Goal: Task Accomplishment & Management: Use online tool/utility

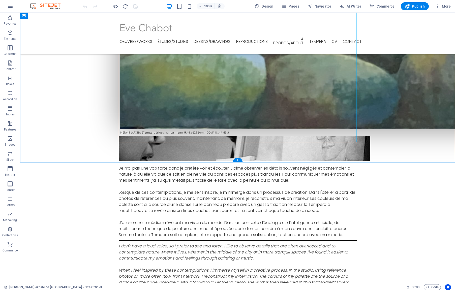
scroll to position [1132, 0]
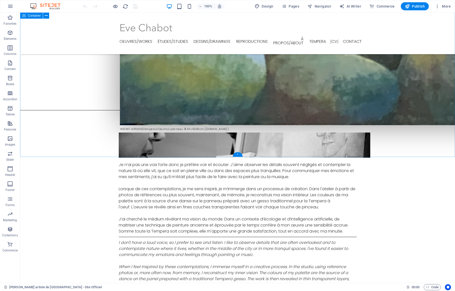
click at [237, 155] on div "+" at bounding box center [237, 154] width 10 height 5
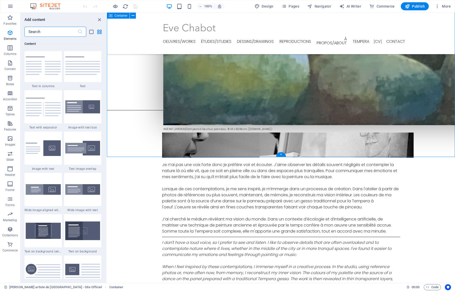
scroll to position [886, 0]
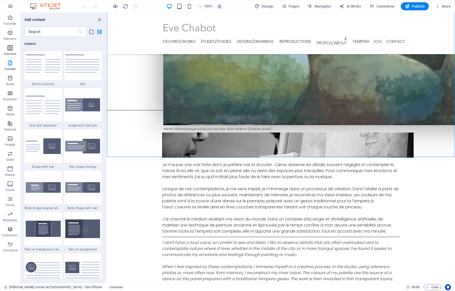
click at [8, 49] on icon "button" at bounding box center [10, 48] width 6 height 6
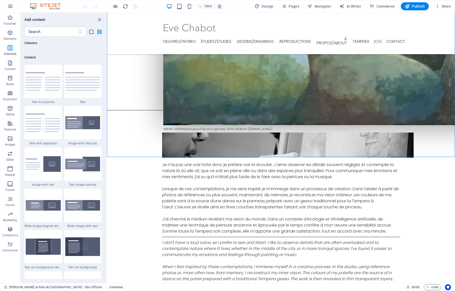
scroll to position [866, 0]
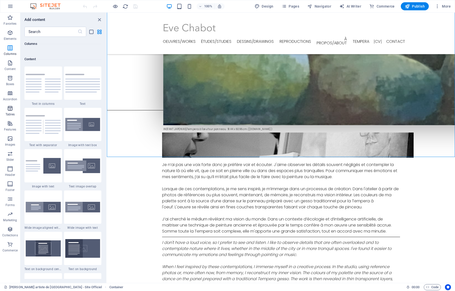
click at [14, 111] on span "Tables" at bounding box center [10, 111] width 20 height 12
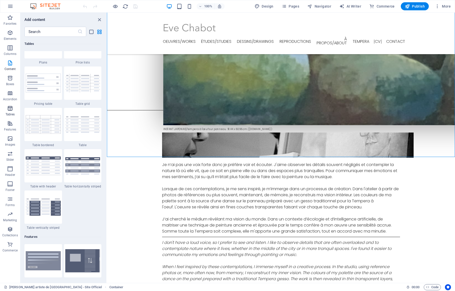
scroll to position [1774, 0]
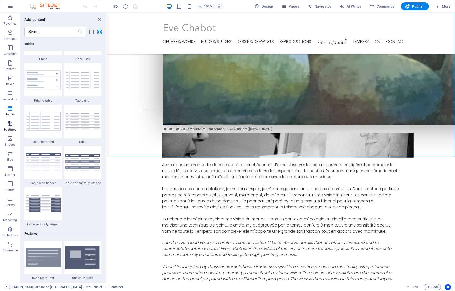
click at [7, 128] on p "Features" at bounding box center [10, 129] width 12 height 4
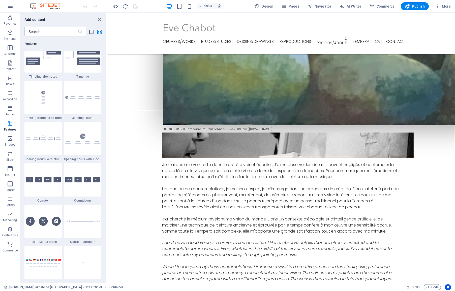
scroll to position [2141, 0]
click at [9, 64] on icon "button" at bounding box center [10, 63] width 6 height 6
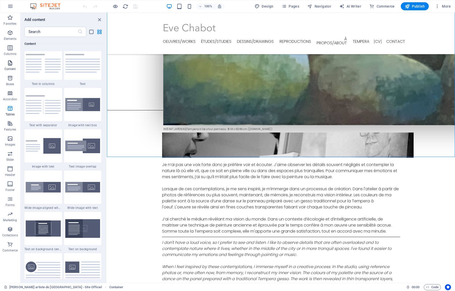
scroll to position [886, 0]
click at [12, 51] on span "Columns" at bounding box center [10, 51] width 20 height 12
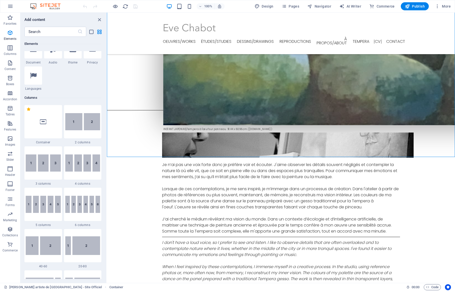
scroll to position [190, 0]
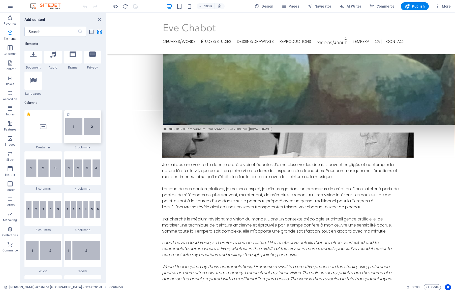
click at [80, 127] on img at bounding box center [82, 126] width 35 height 17
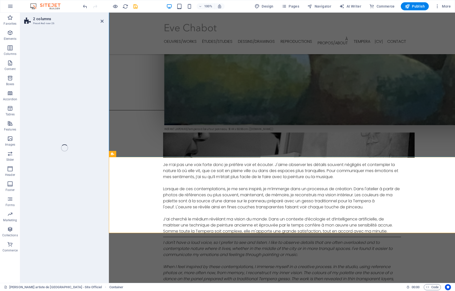
select select "rem"
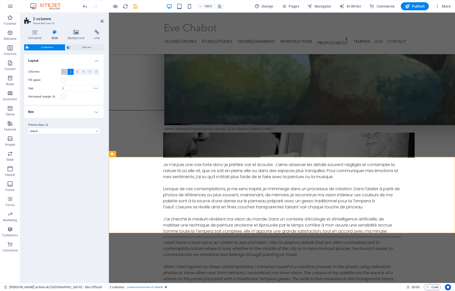
click at [63, 73] on button "1" at bounding box center [64, 72] width 6 height 6
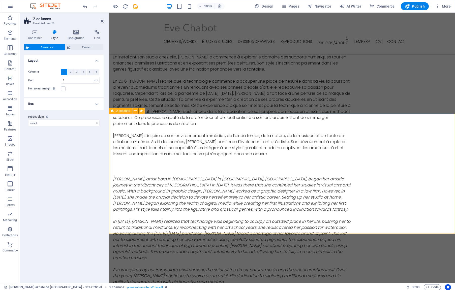
scroll to position [1446, 0]
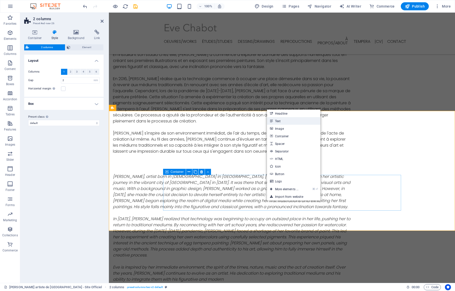
click at [279, 122] on link "Text" at bounding box center [293, 121] width 53 height 8
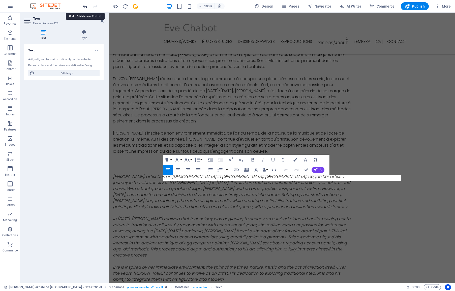
click at [86, 8] on icon "undo" at bounding box center [85, 7] width 6 height 6
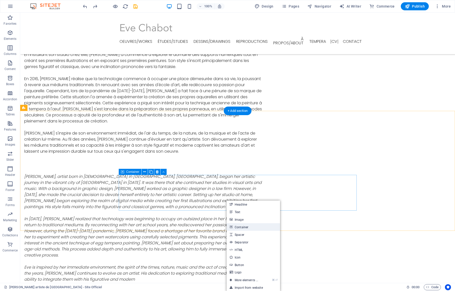
click at [244, 227] on link "Container" at bounding box center [252, 227] width 53 height 8
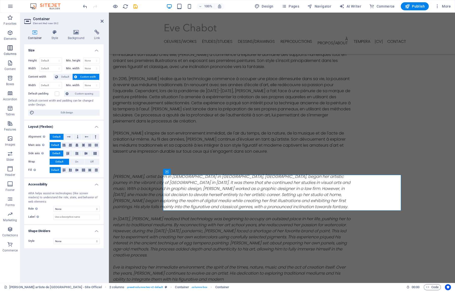
click at [8, 55] on p "Columns" at bounding box center [10, 54] width 13 height 4
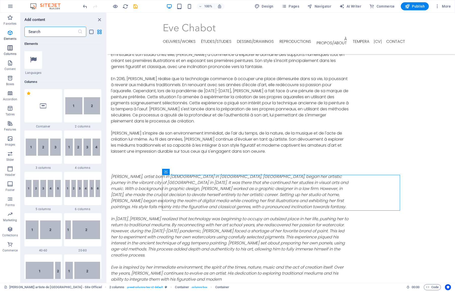
scroll to position [249, 0]
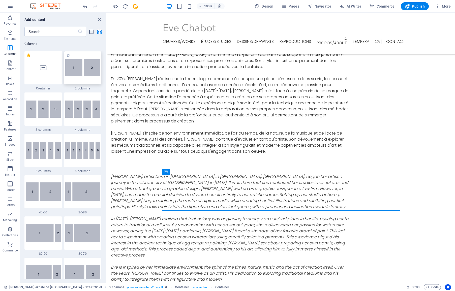
click at [80, 77] on div at bounding box center [83, 67] width 38 height 33
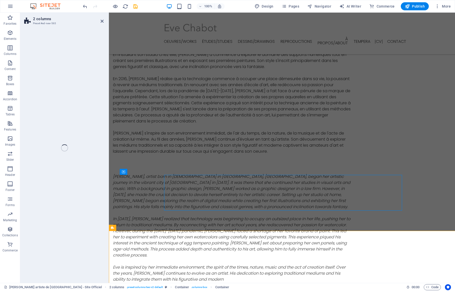
select select "rem"
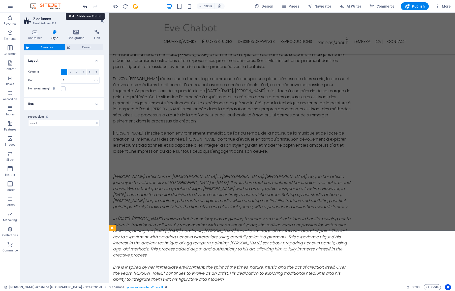
click at [87, 9] on icon "undo" at bounding box center [85, 7] width 6 height 6
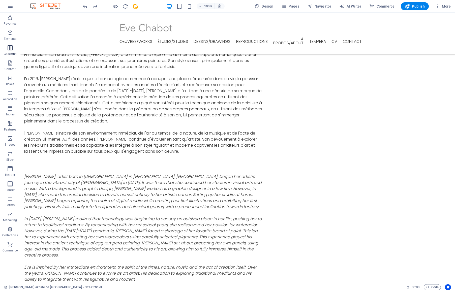
click at [11, 49] on icon "button" at bounding box center [10, 48] width 6 height 6
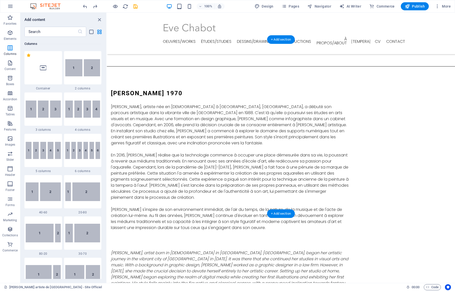
scroll to position [1325, 0]
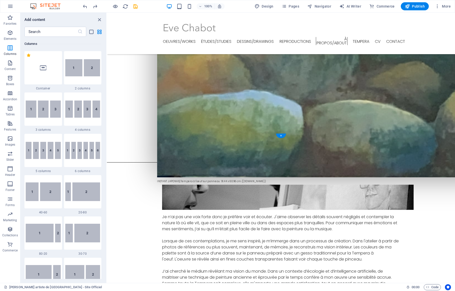
scroll to position [1047, 0]
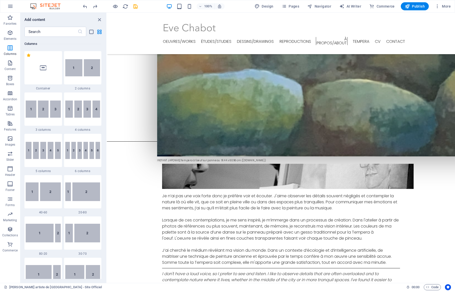
scroll to position [250, 0]
click at [98, 20] on icon "close panel" at bounding box center [99, 20] width 6 height 6
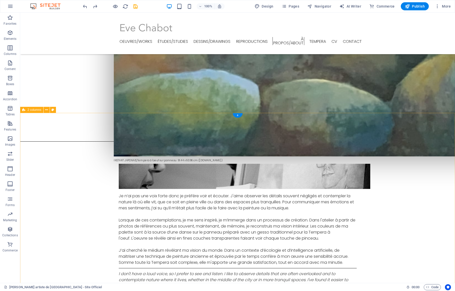
scroll to position [1066, 0]
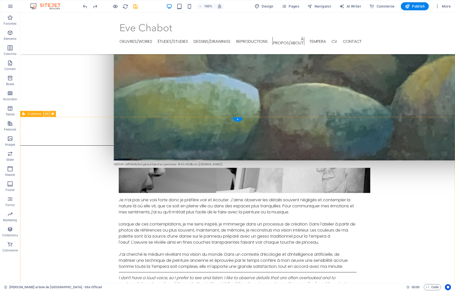
click at [45, 116] on icon at bounding box center [46, 113] width 3 height 5
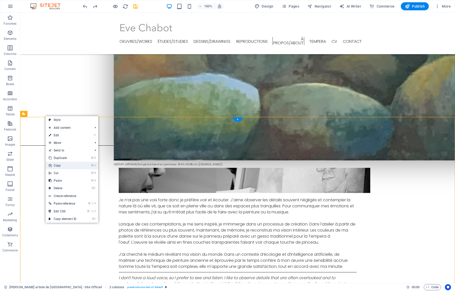
click at [60, 167] on link "⌘ C Copy" at bounding box center [63, 166] width 34 height 8
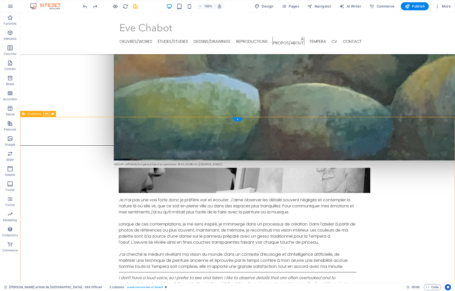
click at [45, 115] on button at bounding box center [47, 114] width 6 height 6
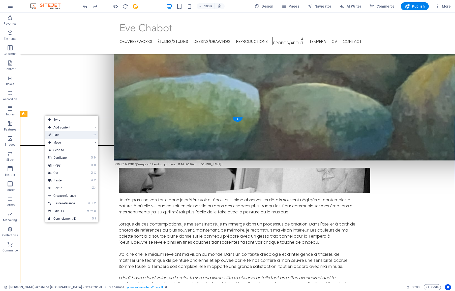
click at [55, 134] on link "⏎ Edit" at bounding box center [62, 135] width 34 height 8
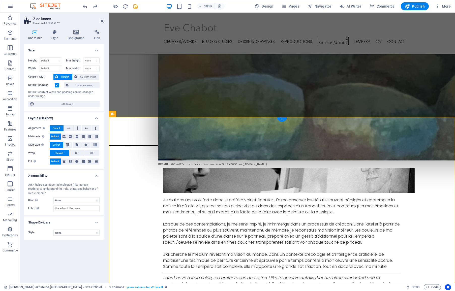
click at [31, 36] on h4 "Container" at bounding box center [35, 35] width 23 height 11
click at [57, 37] on h4 "Style" at bounding box center [56, 35] width 16 height 11
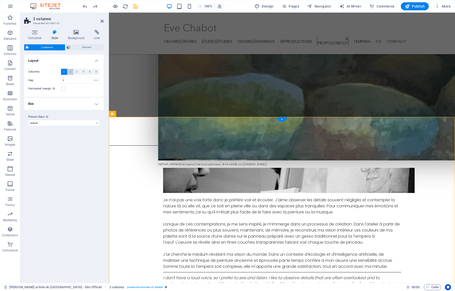
click at [70, 70] on span "2" at bounding box center [71, 72] width 2 height 6
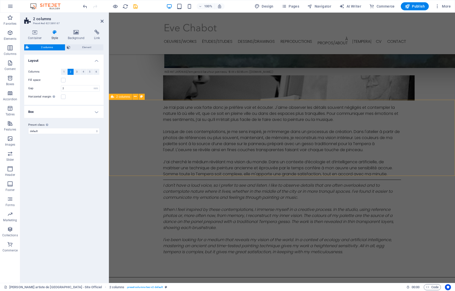
scroll to position [1189, 0]
click at [137, 95] on icon at bounding box center [135, 96] width 3 height 5
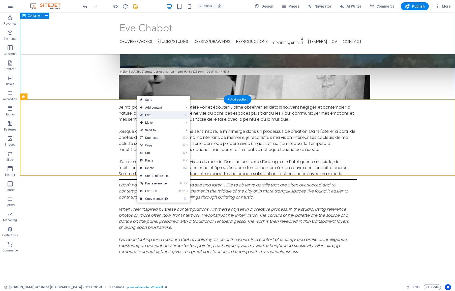
click at [149, 118] on link "⏎ Edit" at bounding box center [154, 115] width 34 height 8
select select "rem"
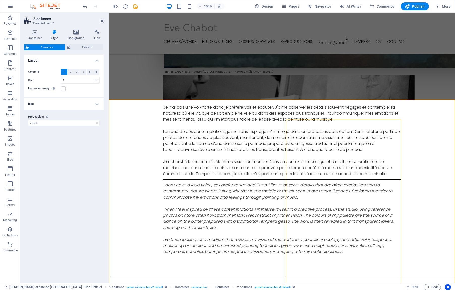
click at [63, 72] on button "1" at bounding box center [64, 72] width 6 height 6
click at [77, 48] on span "Element" at bounding box center [87, 47] width 30 height 6
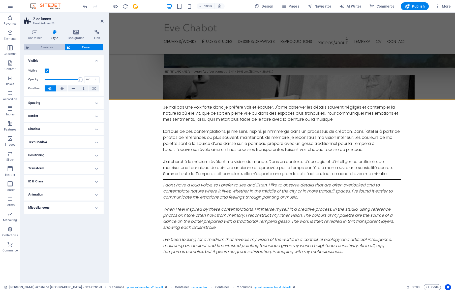
click at [54, 47] on span "2 columns" at bounding box center [46, 47] width 33 height 6
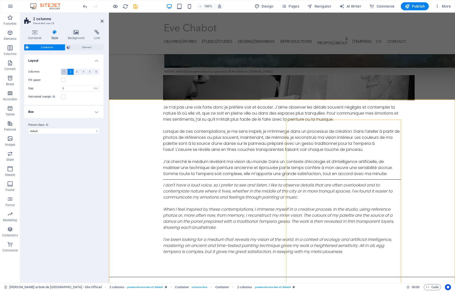
click at [63, 72] on span "1" at bounding box center [64, 72] width 2 height 6
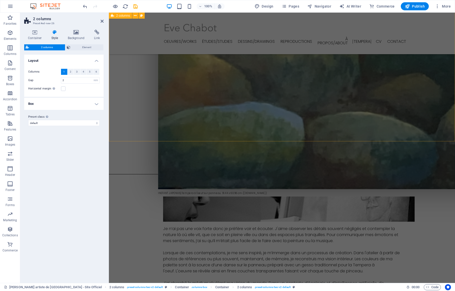
scroll to position [1037, 0]
click at [71, 73] on span "2" at bounding box center [71, 72] width 2 height 6
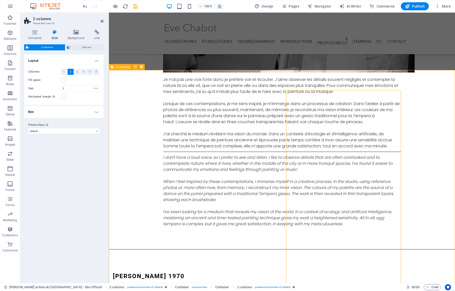
scroll to position [1216, 0]
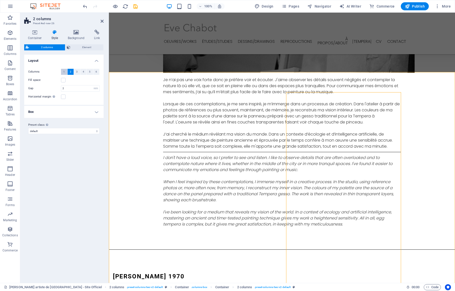
click at [63, 70] on button "1" at bounding box center [64, 72] width 6 height 6
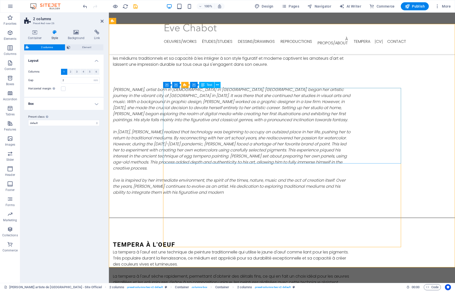
scroll to position [1533, 0]
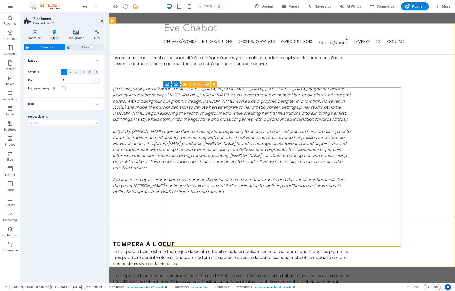
click at [206, 85] on icon at bounding box center [207, 84] width 3 height 5
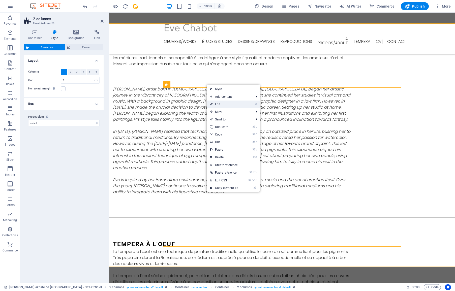
click at [214, 104] on link "⏎ Edit" at bounding box center [224, 104] width 34 height 8
select select "rem"
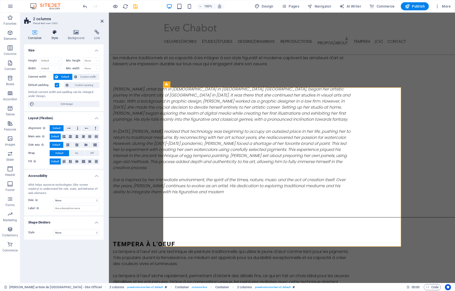
click at [57, 38] on h4 "Style" at bounding box center [56, 35] width 16 height 11
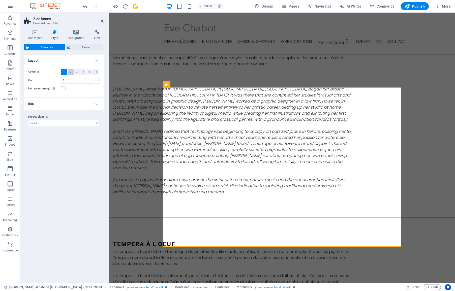
click at [70, 71] on span "2" at bounding box center [71, 72] width 2 height 6
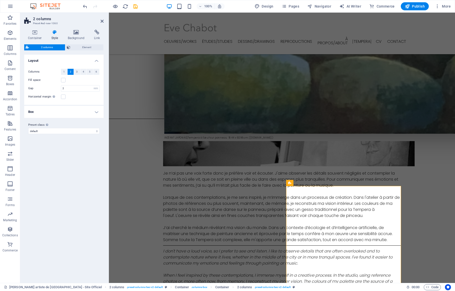
scroll to position [1123, 0]
click at [84, 6] on icon "undo" at bounding box center [85, 7] width 6 height 6
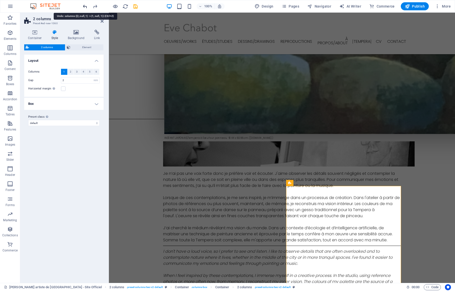
click at [84, 6] on icon "undo" at bounding box center [85, 7] width 6 height 6
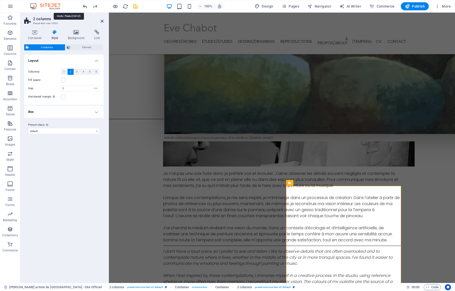
click at [84, 6] on icon "undo" at bounding box center [85, 7] width 6 height 6
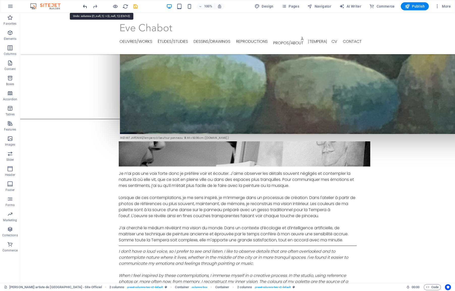
click at [84, 6] on icon "undo" at bounding box center [85, 7] width 6 height 6
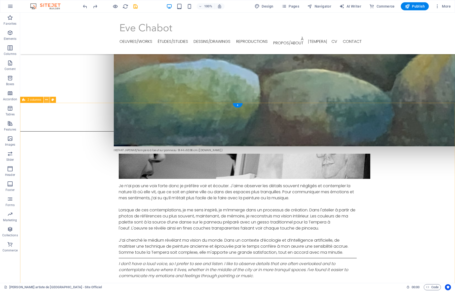
scroll to position [1080, 0]
click at [48, 101] on button at bounding box center [47, 100] width 6 height 6
click at [46, 102] on icon at bounding box center [46, 99] width 3 height 5
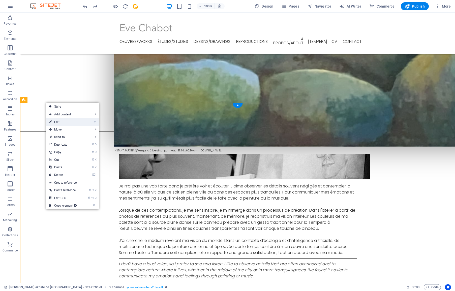
click at [59, 124] on link "⏎ Edit" at bounding box center [63, 122] width 34 height 8
select select "rem"
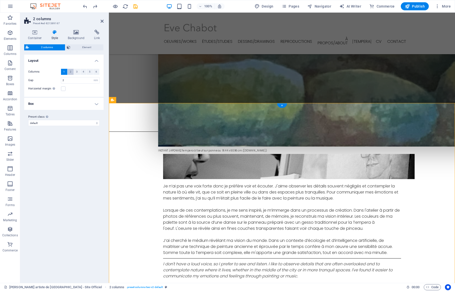
click at [69, 71] on button "2" at bounding box center [70, 72] width 6 height 6
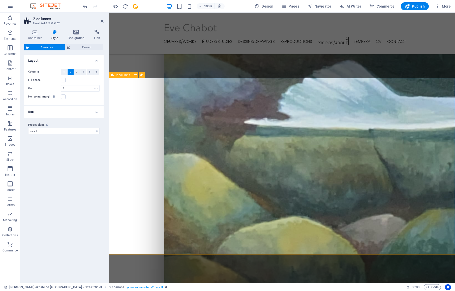
scroll to position [857, 0]
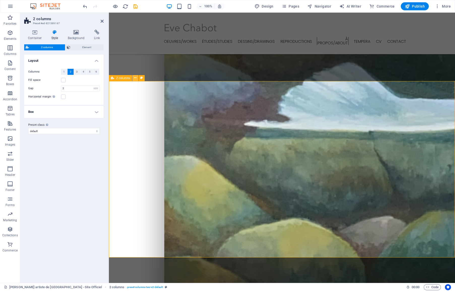
click at [136, 78] on icon at bounding box center [135, 77] width 3 height 5
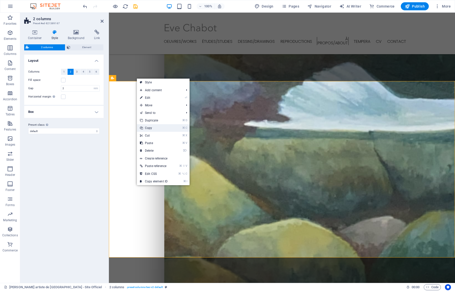
click at [150, 128] on link "⌘ C Copy" at bounding box center [154, 128] width 34 height 8
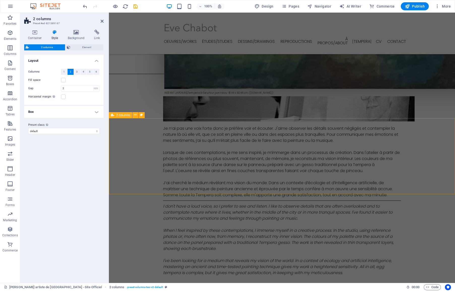
scroll to position [1167, 0]
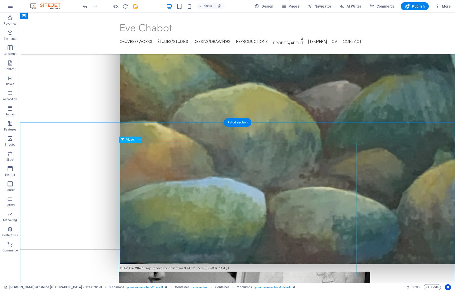
scroll to position [992, 0]
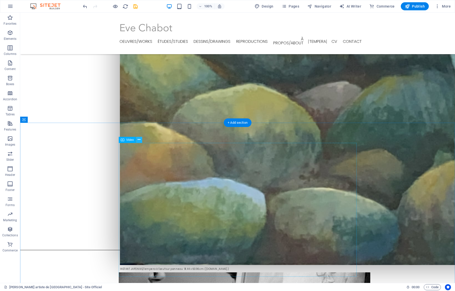
click at [139, 140] on icon at bounding box center [139, 139] width 3 height 5
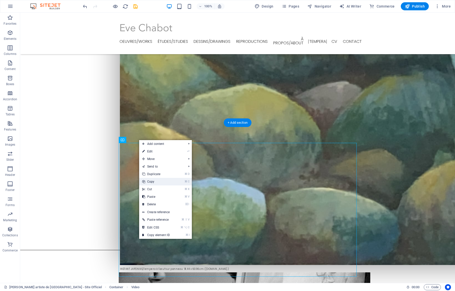
click at [157, 180] on link "⌘ C Copy" at bounding box center [156, 182] width 34 height 8
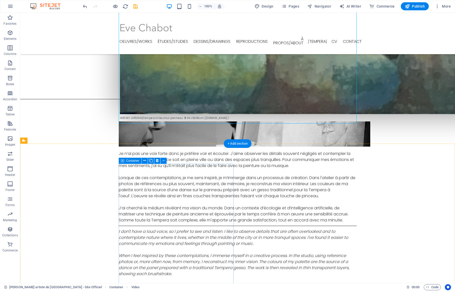
scroll to position [1145, 0]
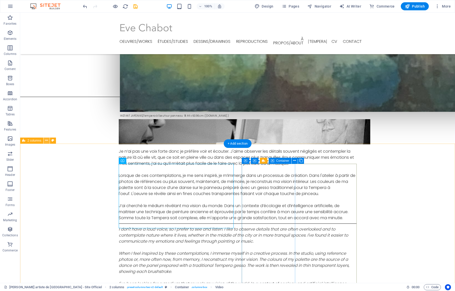
click at [46, 141] on icon at bounding box center [46, 140] width 3 height 5
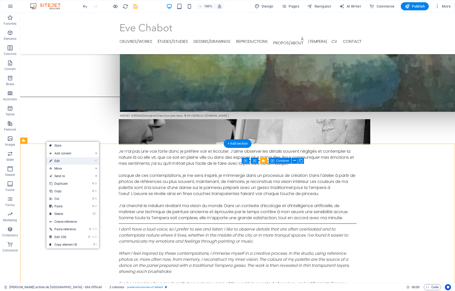
click at [60, 161] on link "⏎ Edit" at bounding box center [63, 161] width 34 height 8
select select "rem"
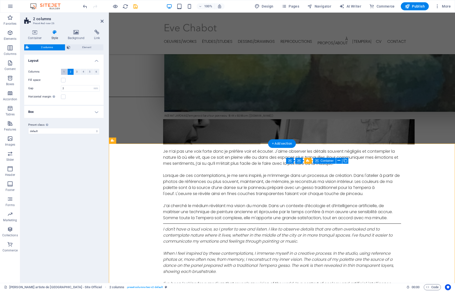
click at [65, 74] on button "1" at bounding box center [64, 72] width 6 height 6
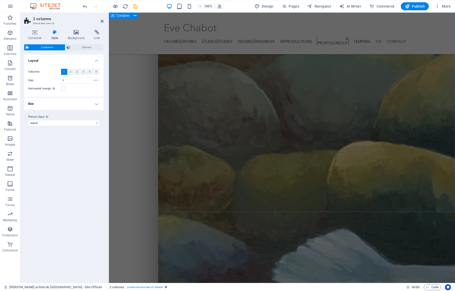
scroll to position [661, 0]
click at [69, 71] on button "2" at bounding box center [70, 72] width 6 height 6
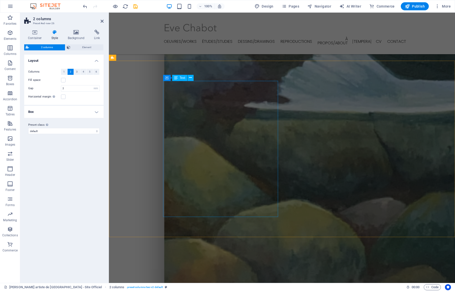
scroll to position [875, 0]
click at [135, 61] on icon at bounding box center [135, 59] width 3 height 5
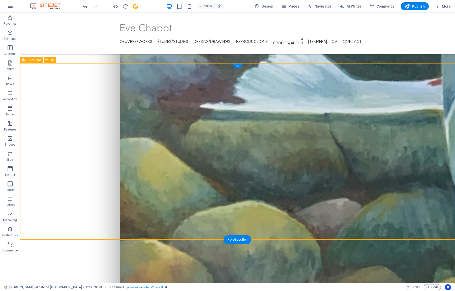
click at [237, 66] on div "+" at bounding box center [237, 65] width 10 height 5
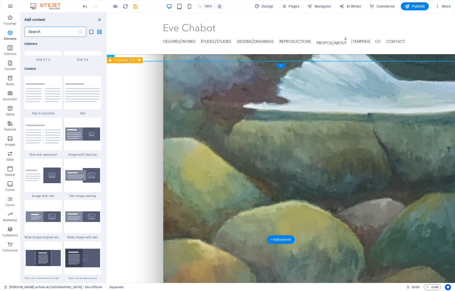
scroll to position [881, 0]
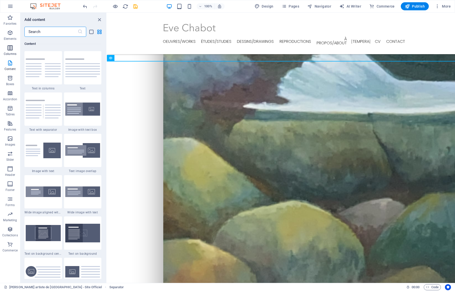
click at [12, 52] on p "Columns" at bounding box center [10, 54] width 13 height 4
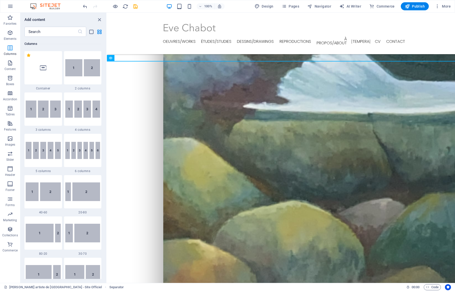
scroll to position [249, 0]
click at [43, 69] on icon at bounding box center [43, 67] width 7 height 7
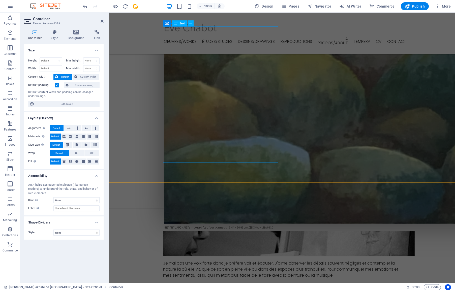
scroll to position [1049, 0]
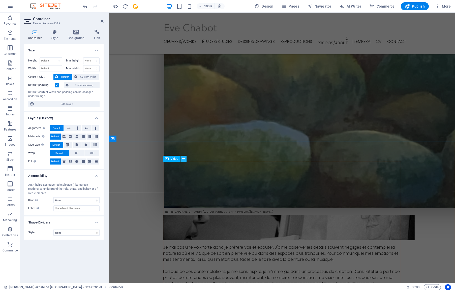
click at [184, 160] on icon at bounding box center [183, 158] width 3 height 5
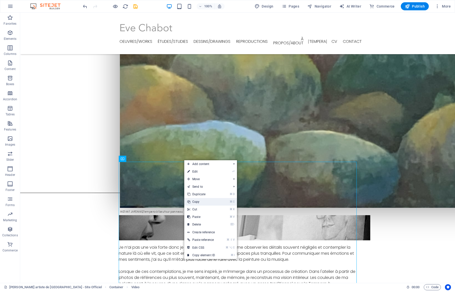
click at [200, 200] on link "⌘ C Copy" at bounding box center [201, 202] width 34 height 8
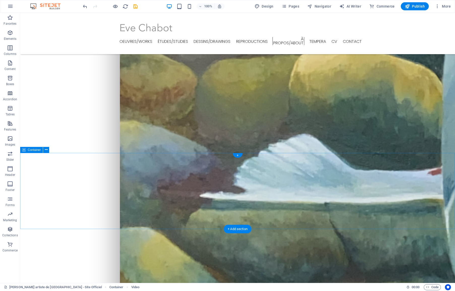
scroll to position [785, 0]
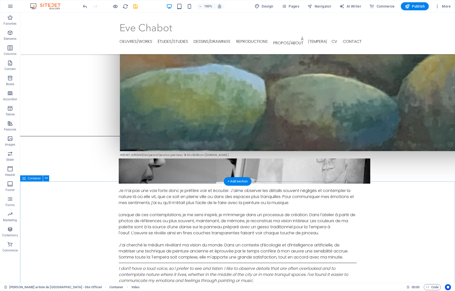
scroll to position [1107, 0]
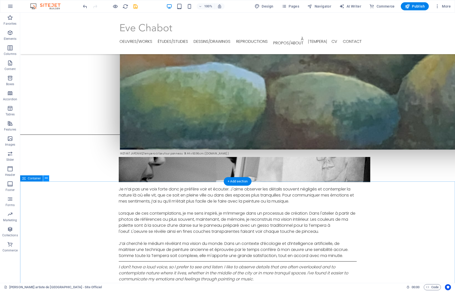
click at [45, 180] on icon at bounding box center [46, 178] width 3 height 5
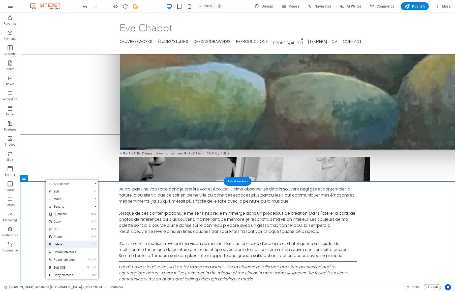
click at [60, 242] on link "⌦ Delete" at bounding box center [63, 245] width 34 height 8
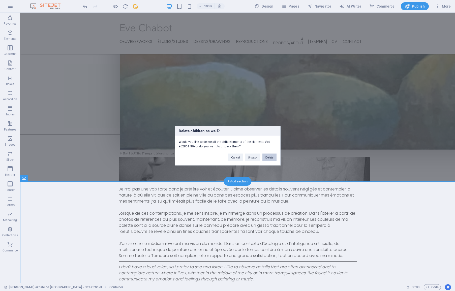
click at [267, 159] on button "Delete" at bounding box center [269, 157] width 14 height 8
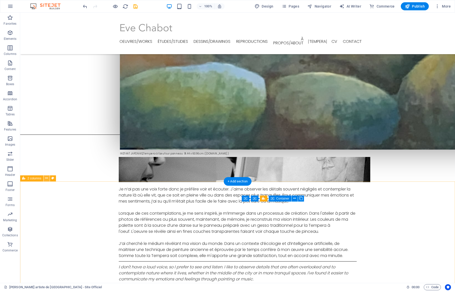
click at [47, 179] on icon at bounding box center [46, 178] width 3 height 5
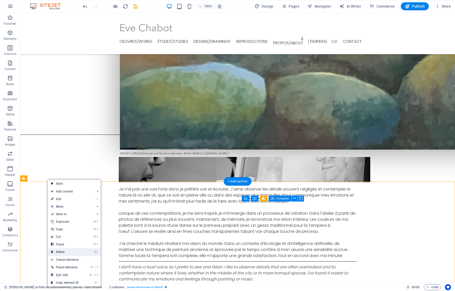
click at [69, 251] on link "⌦ Delete" at bounding box center [65, 252] width 34 height 8
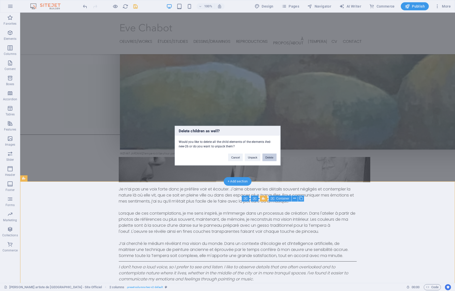
drag, startPoint x: 267, startPoint y: 158, endPoint x: 247, endPoint y: 146, distance: 23.6
click at [267, 158] on button "Delete" at bounding box center [269, 157] width 14 height 8
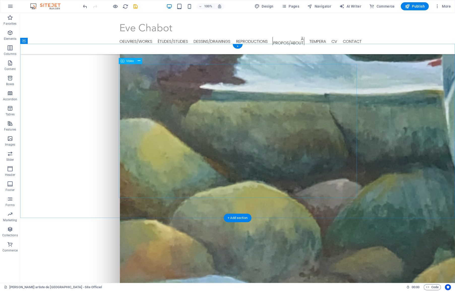
scroll to position [896, 0]
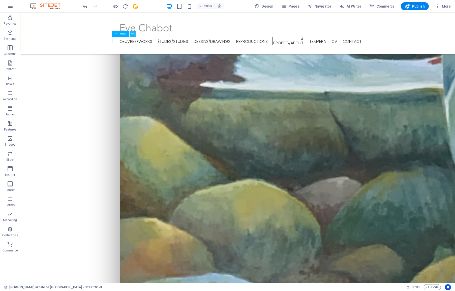
click at [132, 33] on icon at bounding box center [132, 33] width 3 height 5
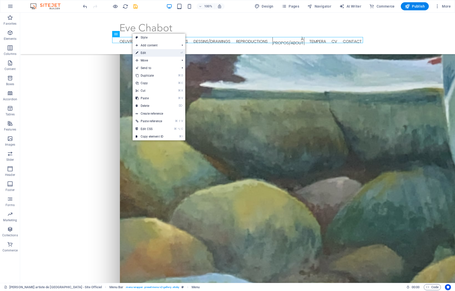
drag, startPoint x: 141, startPoint y: 54, endPoint x: 32, endPoint y: 42, distance: 109.5
click at [141, 54] on link "⏎ Edit" at bounding box center [149, 53] width 34 height 8
select select "1"
select select
select select "2"
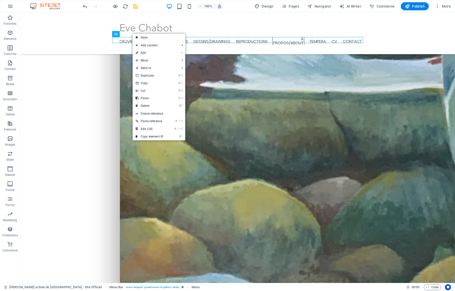
select select
select select "3"
select select
select select "4"
select select
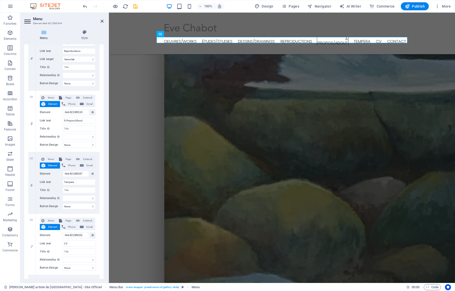
scroll to position [281, 0]
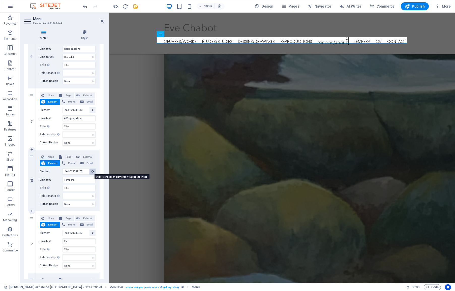
click at [91, 172] on icon at bounding box center [92, 171] width 2 height 3
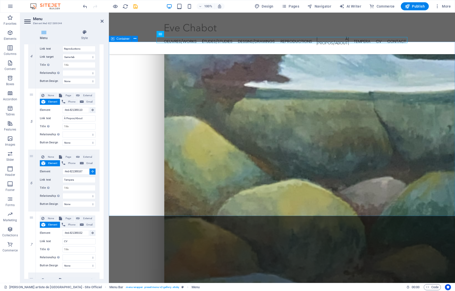
select select
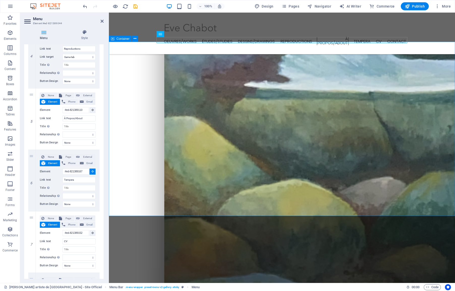
select select
type input "#ed-new-1389"
select select
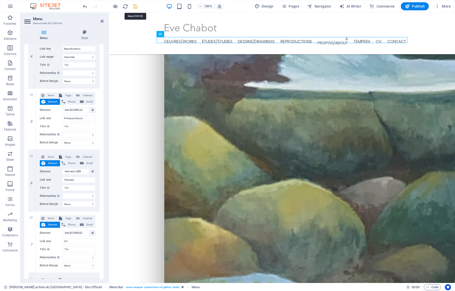
drag, startPoint x: 135, startPoint y: 8, endPoint x: 149, endPoint y: 3, distance: 14.9
click at [135, 8] on icon "save" at bounding box center [135, 7] width 6 height 6
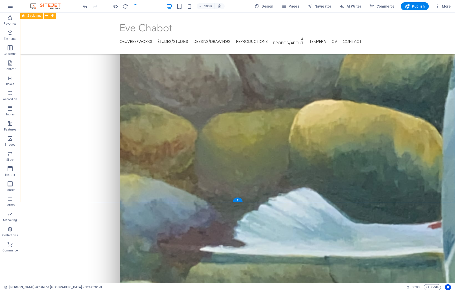
scroll to position [731, 0]
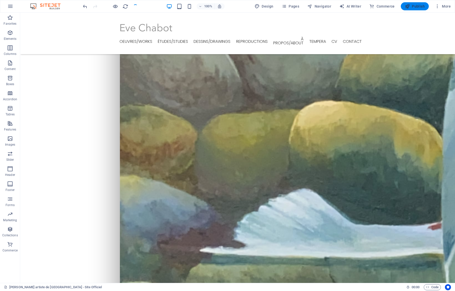
click at [417, 9] on button "Publish" at bounding box center [414, 6] width 28 height 8
click at [413, 8] on span "Publish" at bounding box center [414, 6] width 20 height 5
